Goal: Information Seeking & Learning: Learn about a topic

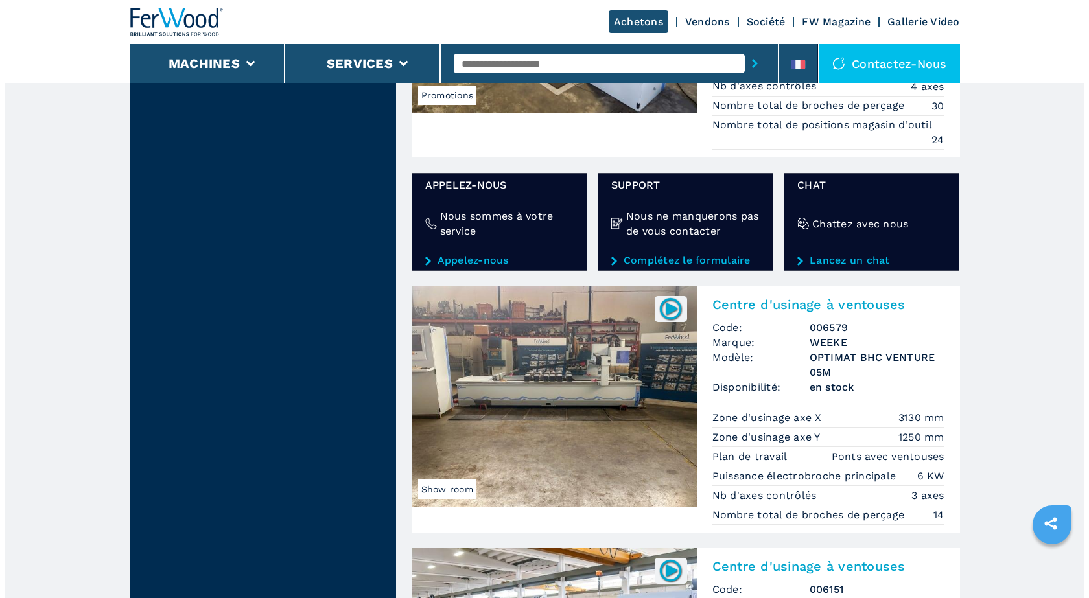
scroll to position [2268, 0]
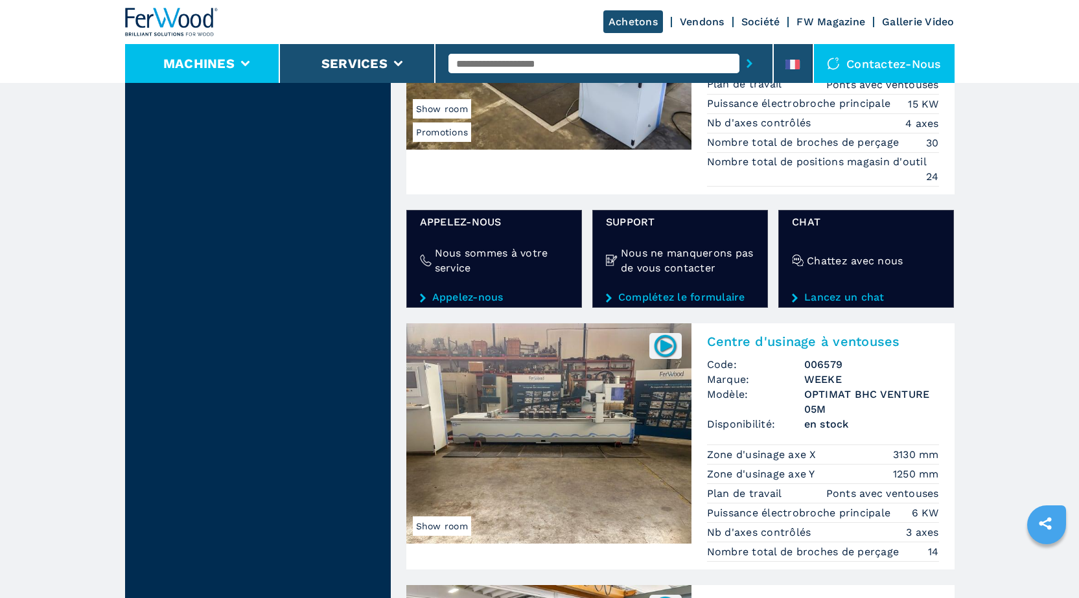
click at [248, 57] on li "Machines" at bounding box center [203, 63] width 156 height 39
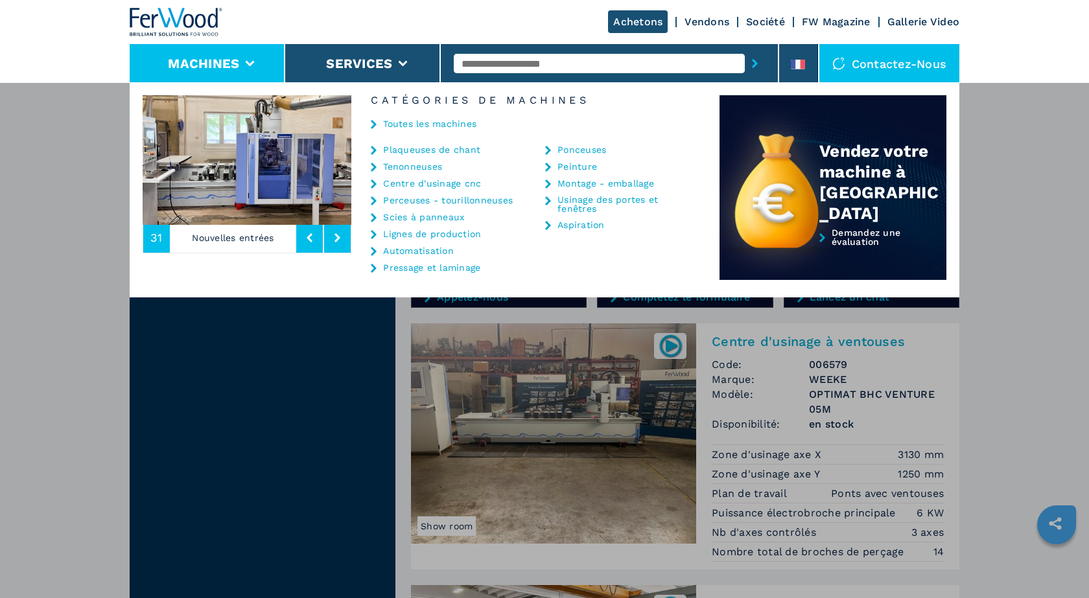
click at [253, 56] on li "Machines" at bounding box center [208, 63] width 156 height 39
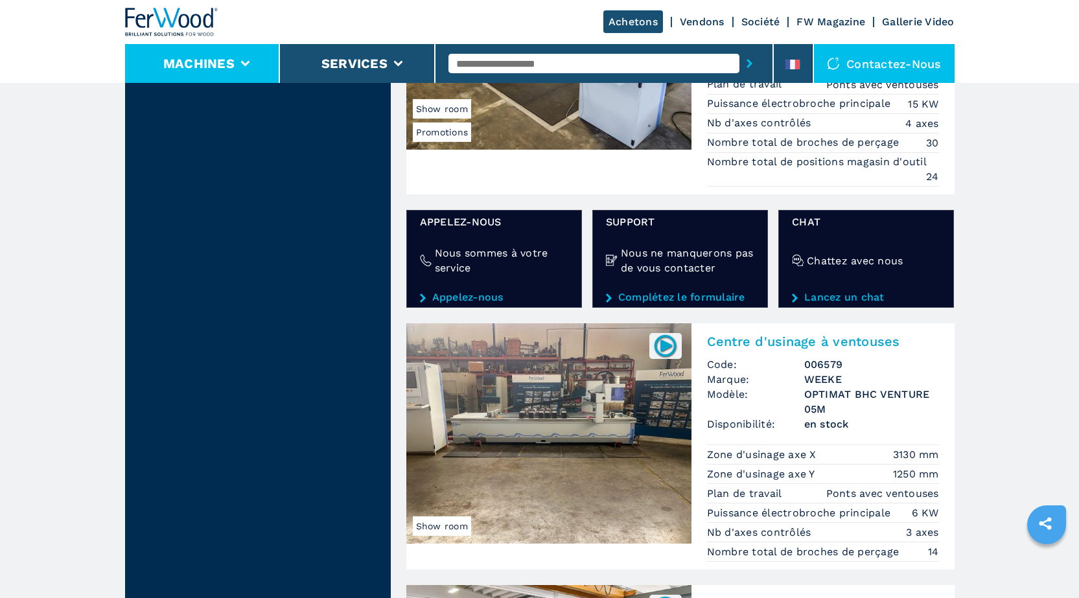
click at [243, 61] on icon at bounding box center [244, 64] width 9 height 6
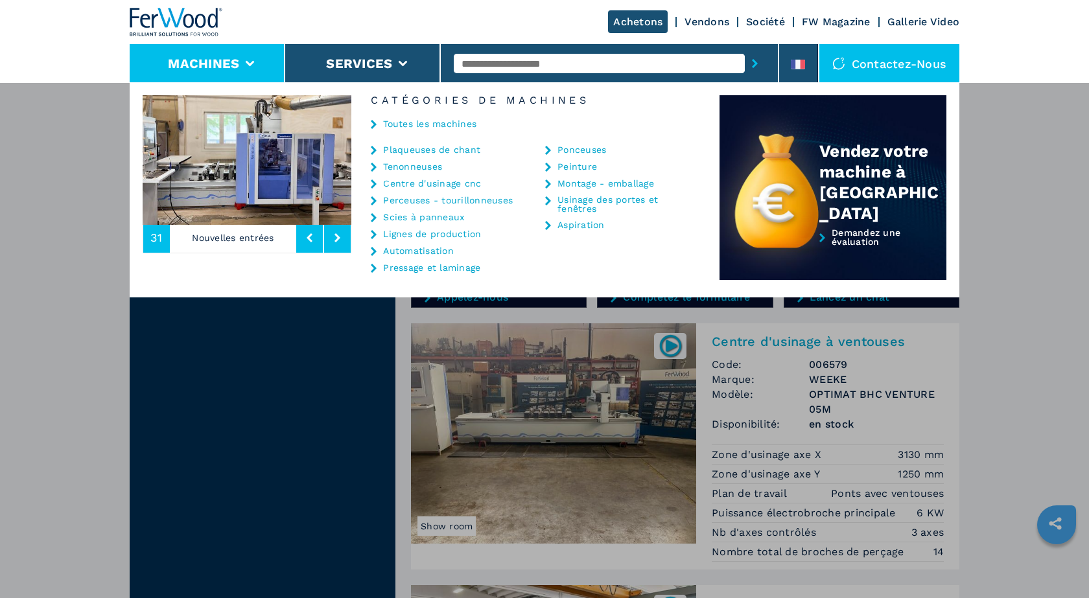
click at [719, 20] on link "Vendons" at bounding box center [706, 22] width 45 height 12
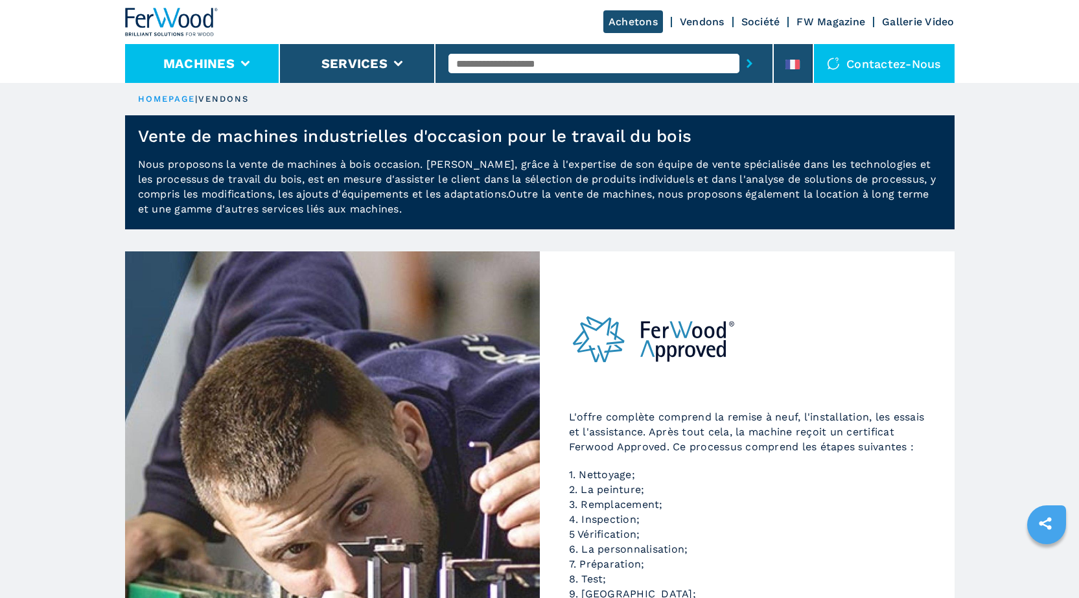
click at [238, 58] on li "Machines" at bounding box center [203, 63] width 156 height 39
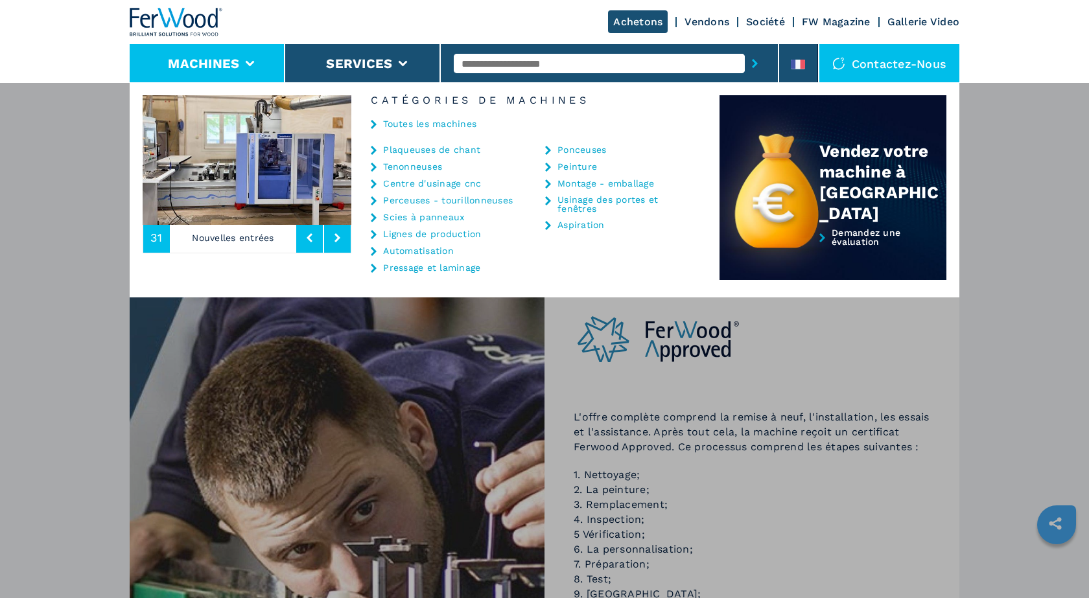
click at [415, 217] on link "Scies à panneaux" at bounding box center [423, 217] width 81 height 9
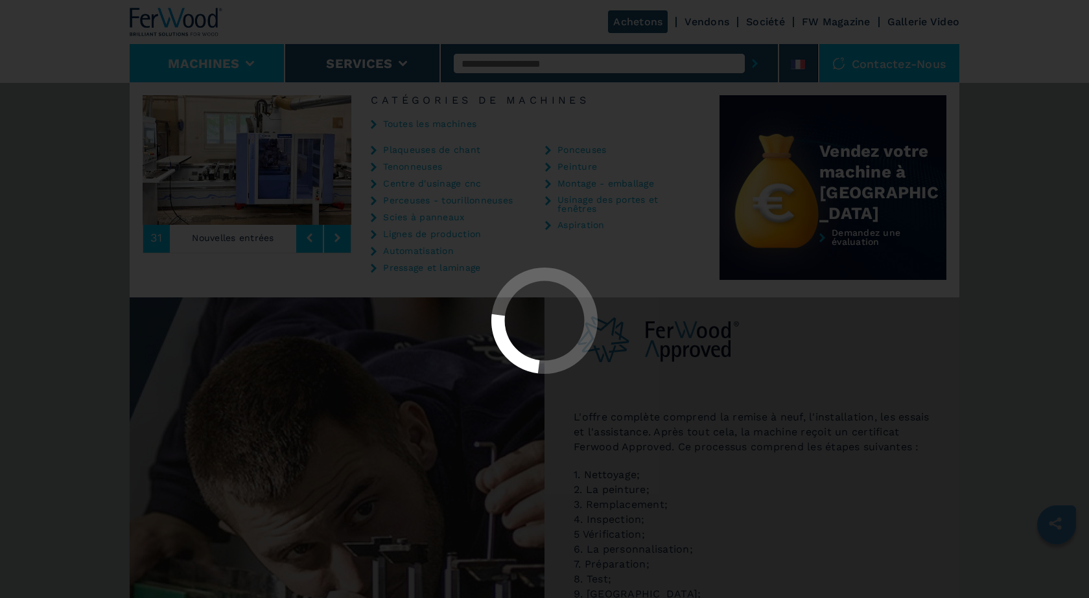
select select "**********"
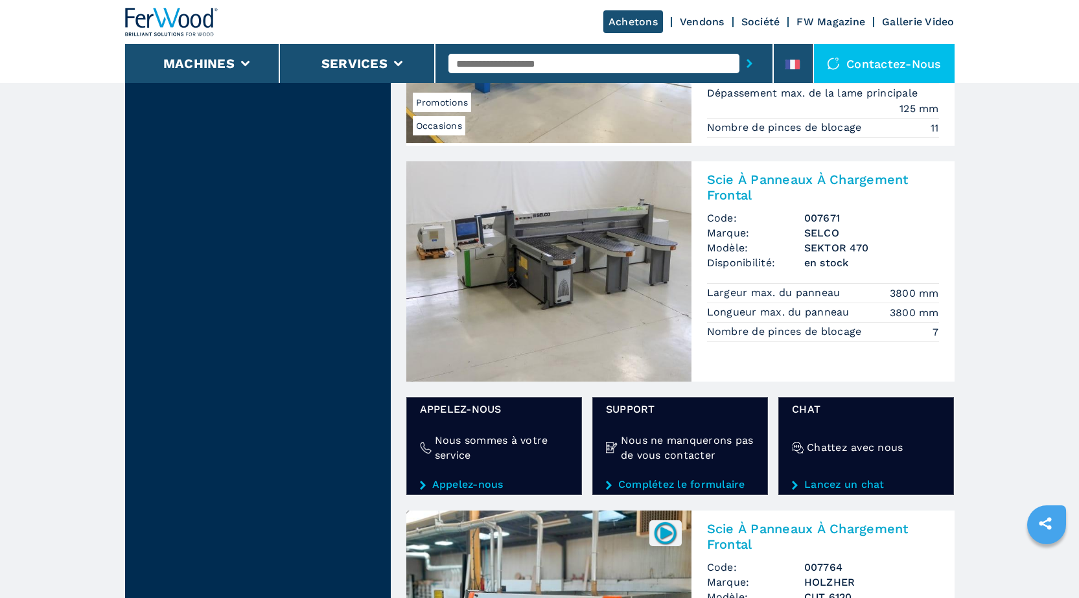
scroll to position [1814, 0]
click at [726, 189] on h2 "Scie À Panneaux À Chargement Frontal" at bounding box center [823, 187] width 232 height 31
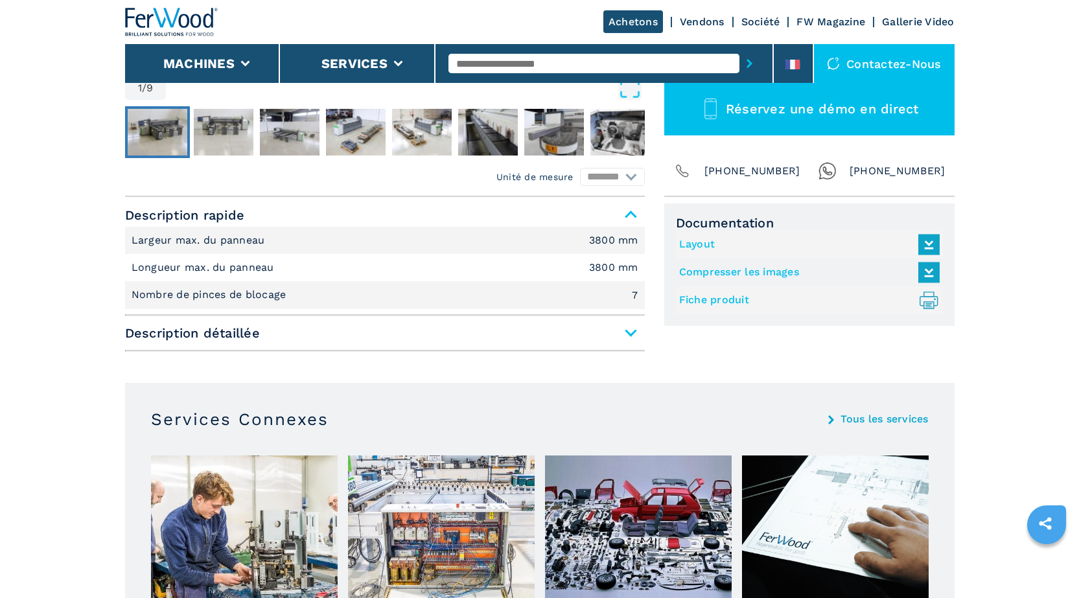
scroll to position [389, 0]
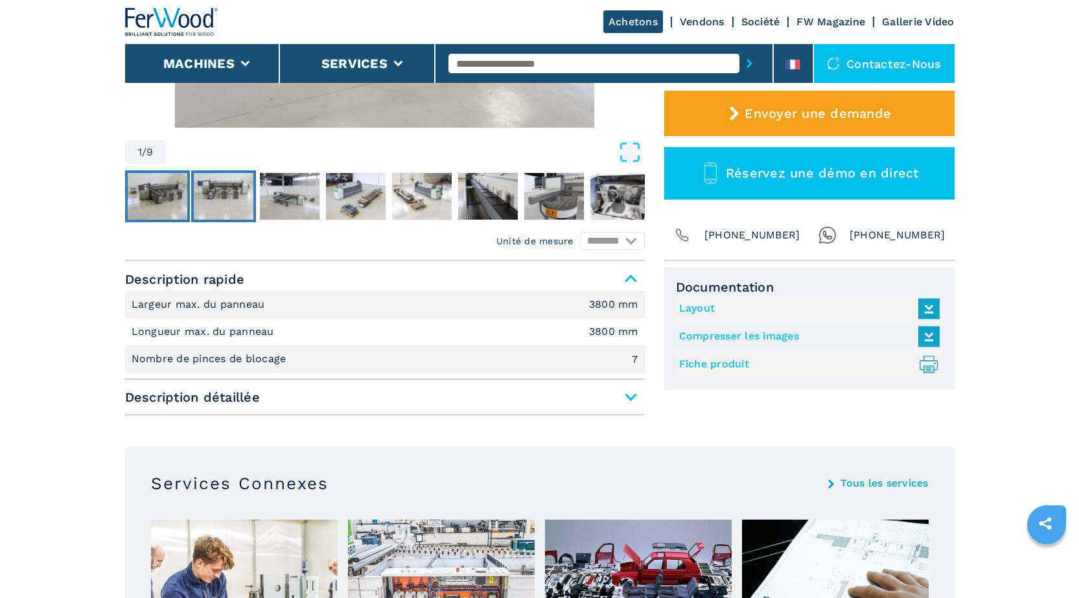
click at [240, 204] on img "Go to Slide 2" at bounding box center [224, 196] width 60 height 47
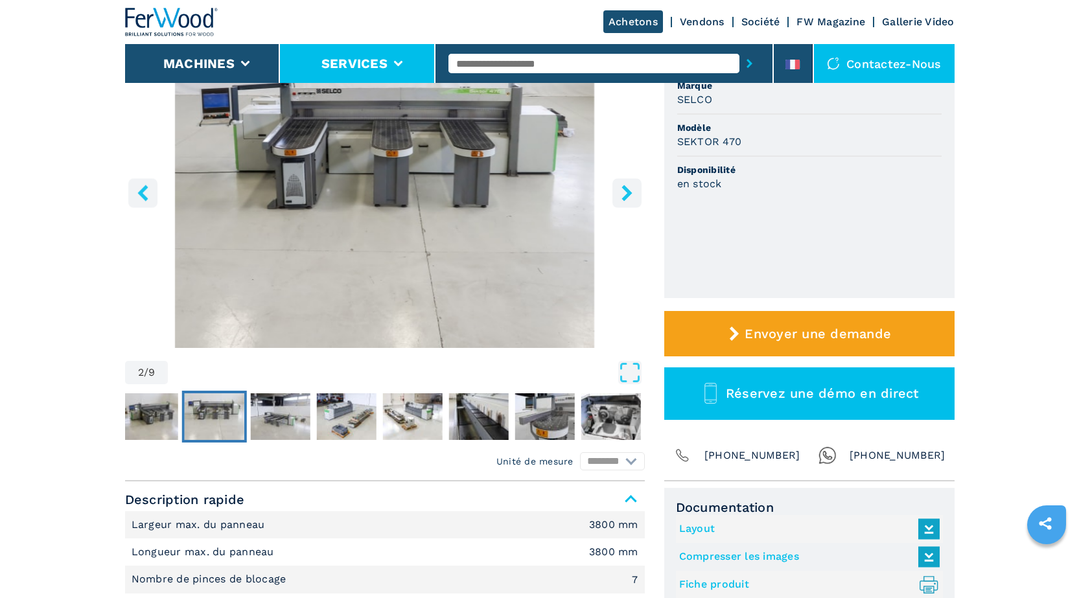
scroll to position [0, 0]
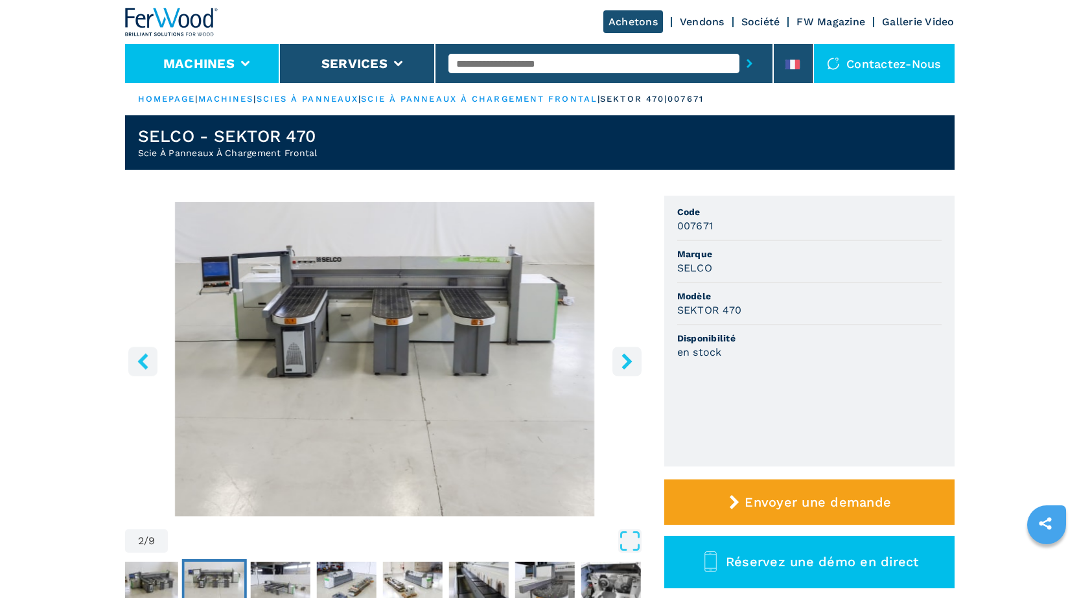
click at [244, 65] on icon at bounding box center [244, 64] width 9 height 6
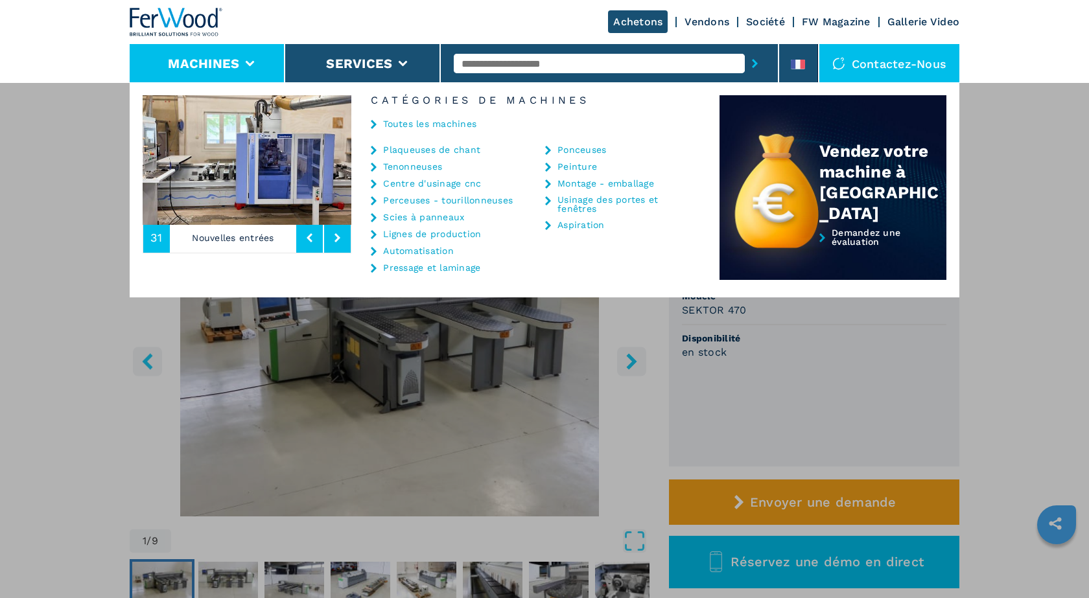
click at [426, 124] on link "Toutes les machines" at bounding box center [429, 123] width 93 height 9
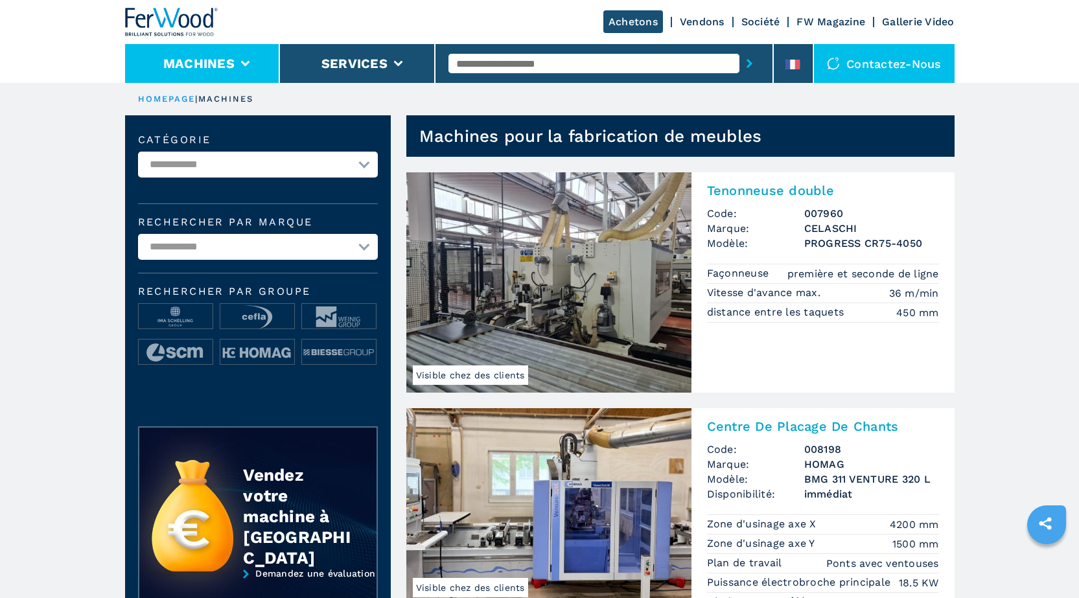
click at [240, 65] on icon at bounding box center [244, 64] width 9 height 6
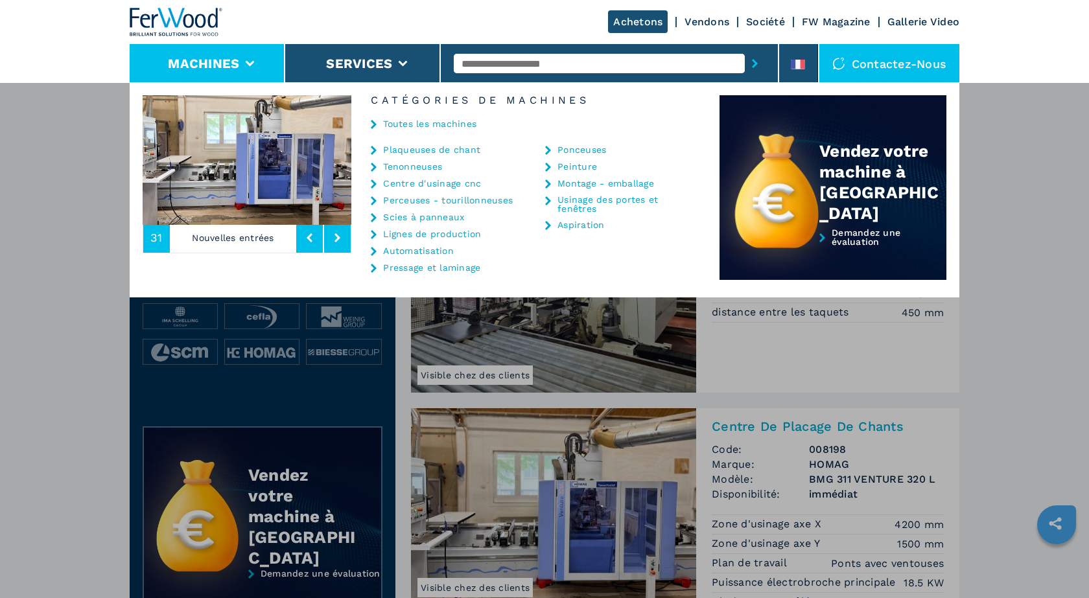
click at [424, 216] on link "Scies à panneaux" at bounding box center [423, 217] width 81 height 9
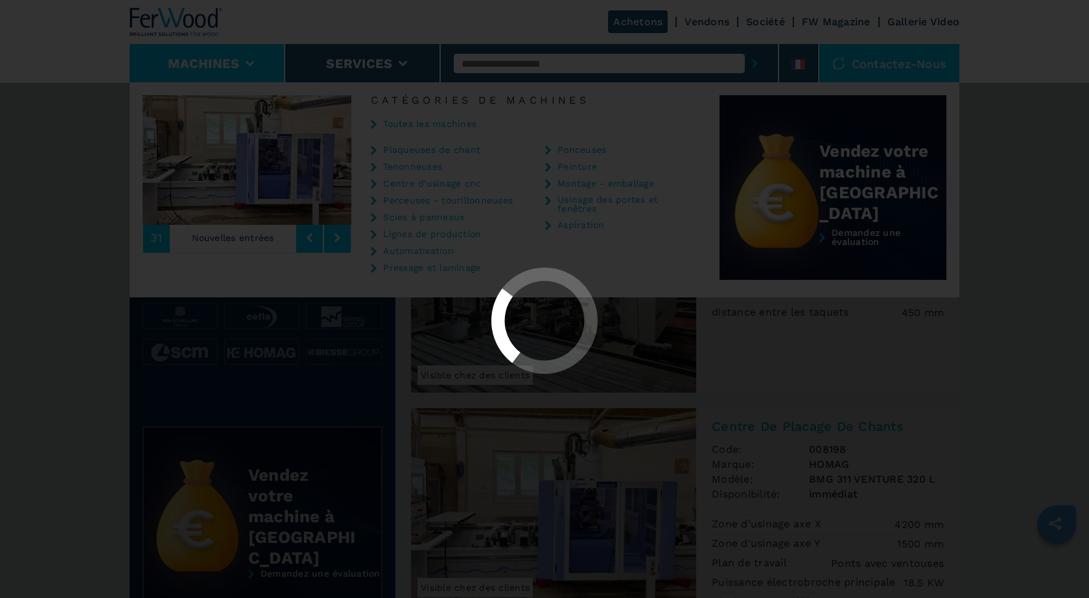
select select "**********"
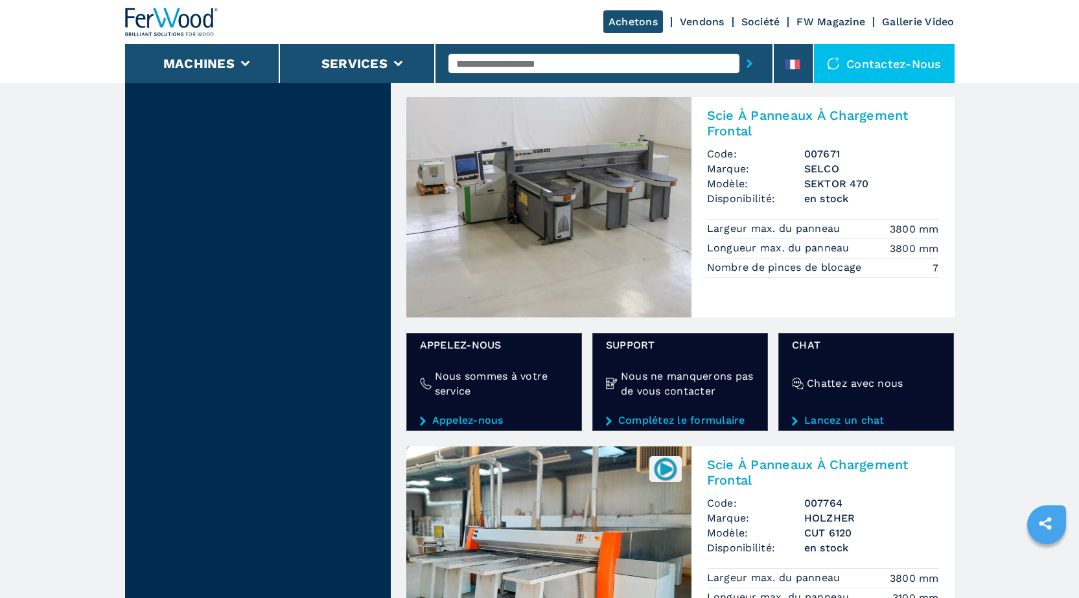
scroll to position [1814, 0]
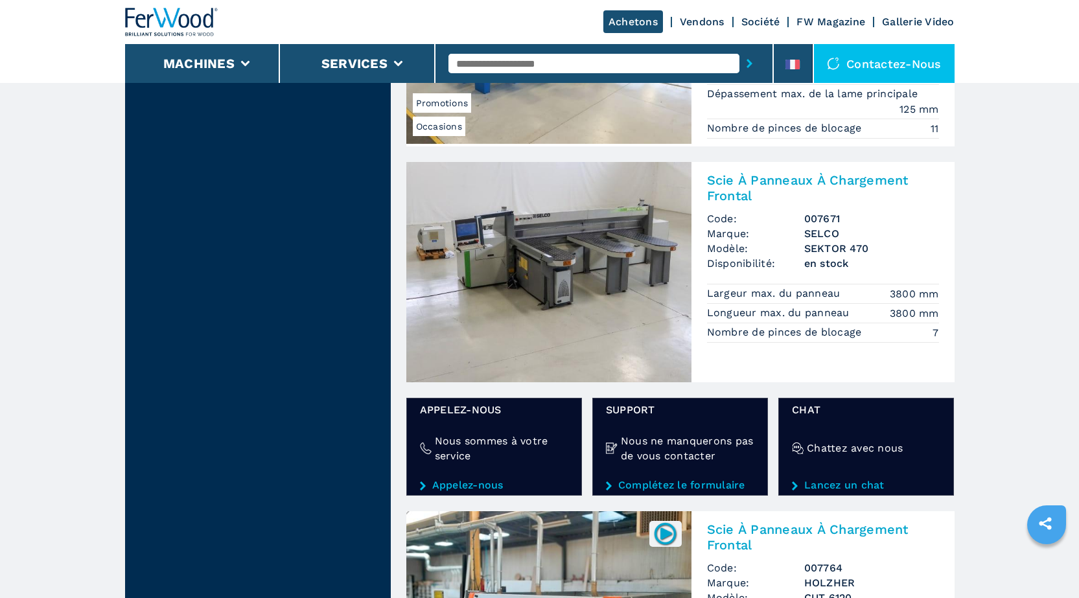
click at [574, 314] on img at bounding box center [548, 272] width 285 height 220
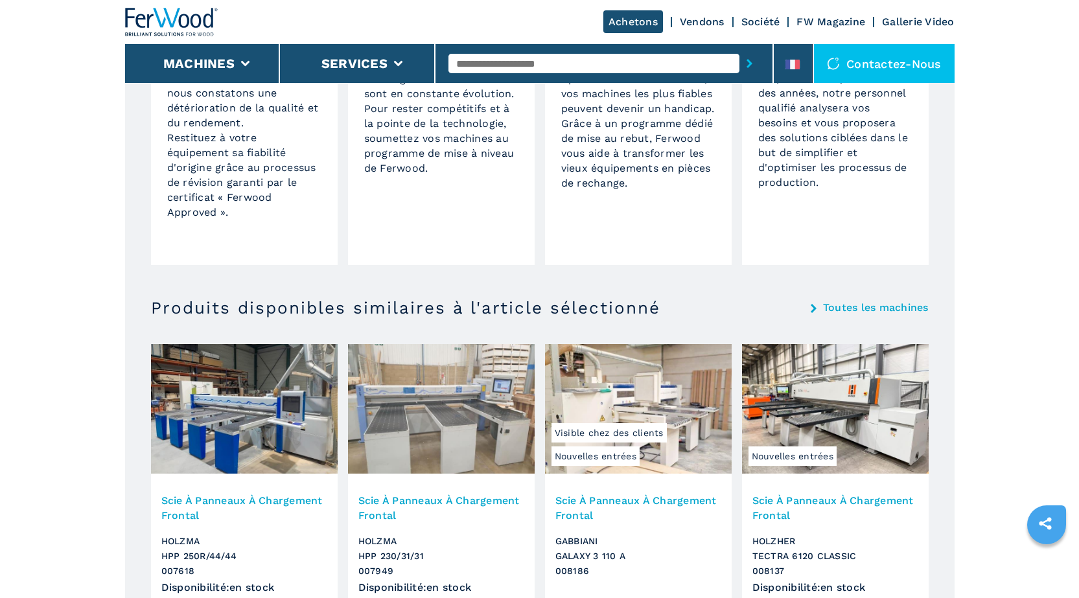
scroll to position [1042, 0]
